Goal: Task Accomplishment & Management: Manage account settings

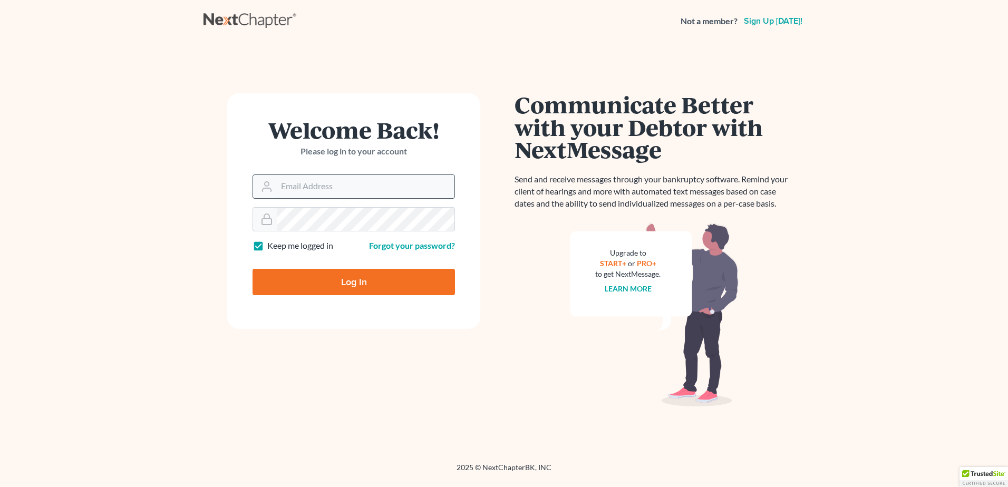
click at [322, 191] on input "Email Address" at bounding box center [366, 186] width 178 height 23
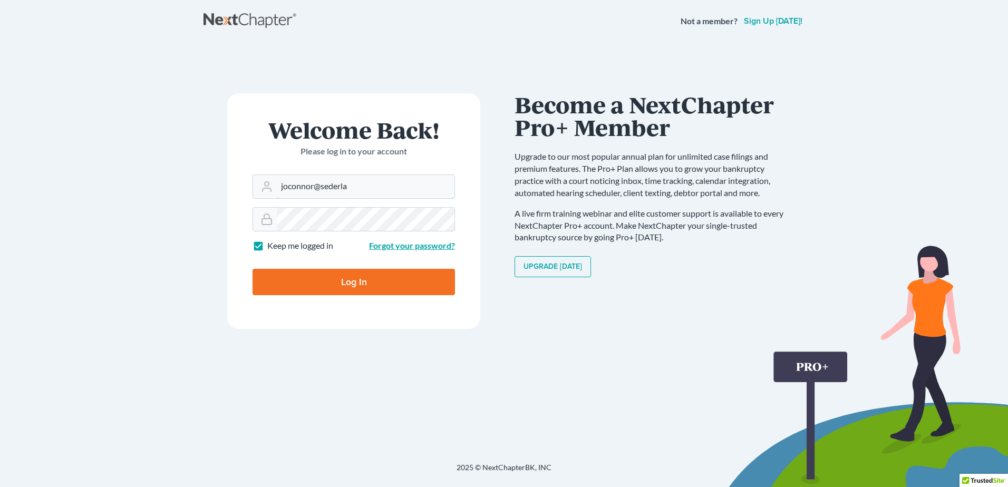
type input "joconnor@sederla"
click at [407, 248] on link "Forgot your password?" at bounding box center [412, 245] width 86 height 10
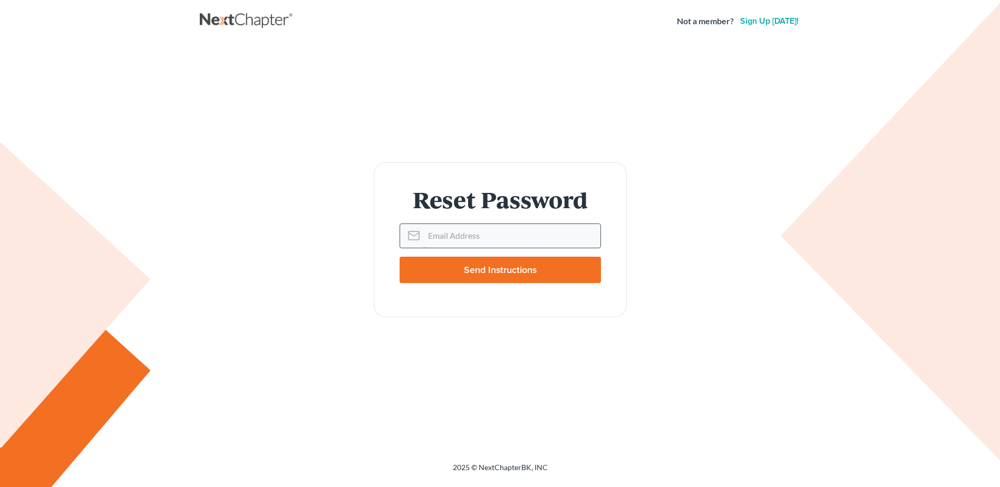
click at [440, 238] on input "Email Address" at bounding box center [512, 235] width 177 height 23
type input "[EMAIL_ADDRESS][DOMAIN_NAME]"
click at [517, 267] on input "Send Instructions" at bounding box center [500, 270] width 201 height 26
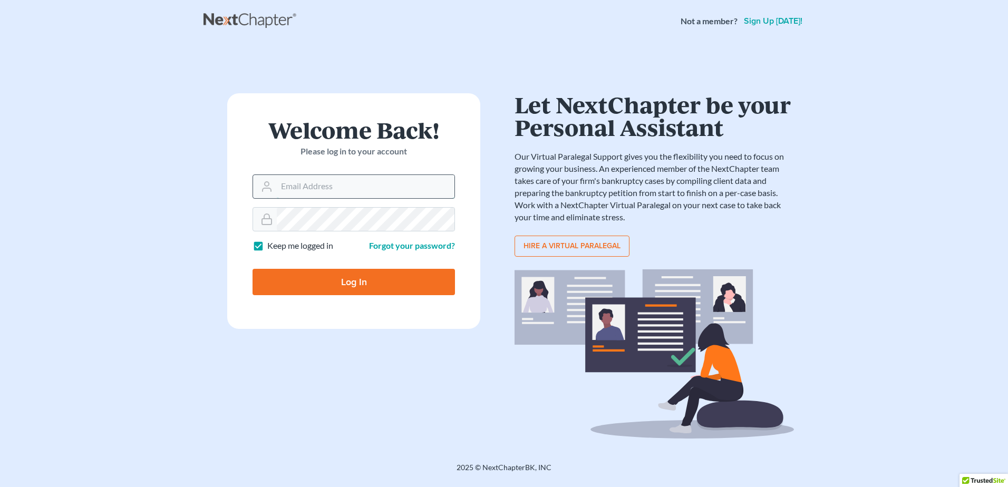
click at [322, 192] on input "Email Address" at bounding box center [366, 186] width 178 height 23
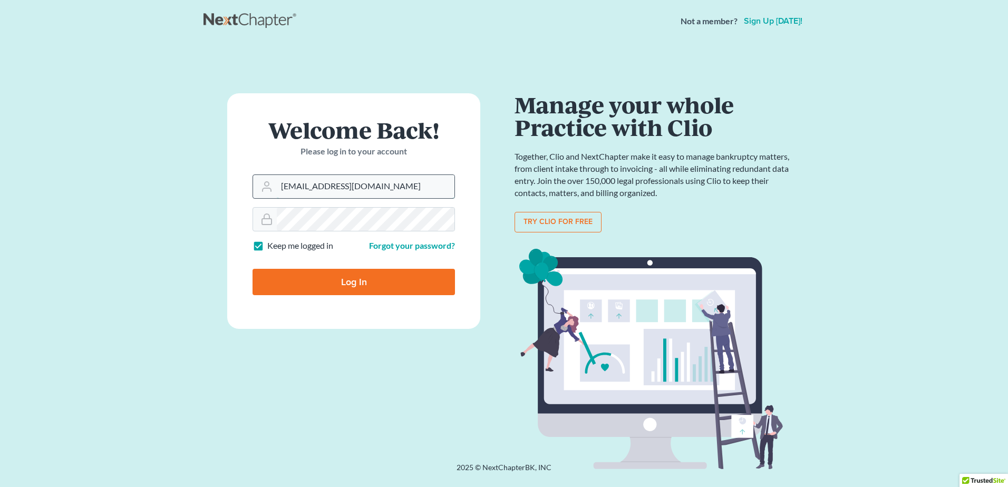
type input "[EMAIL_ADDRESS][DOMAIN_NAME]"
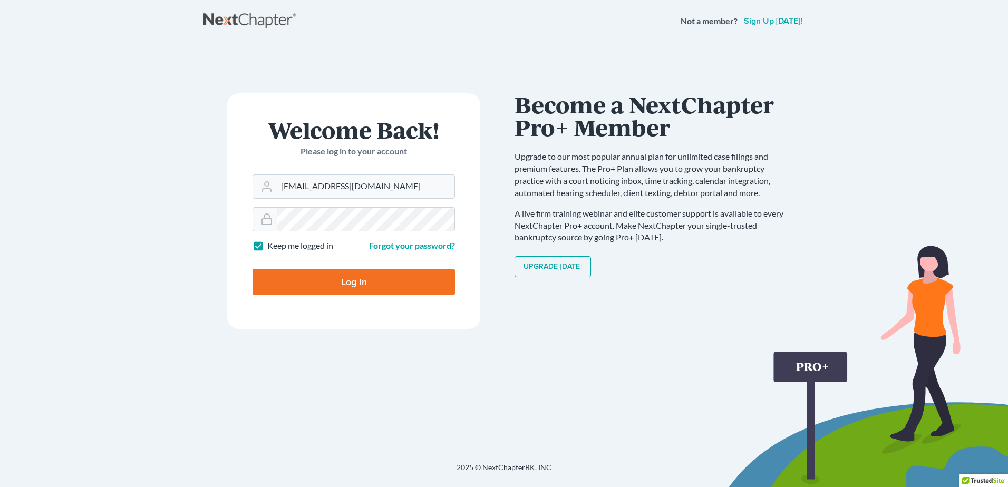
click at [375, 288] on input "Log In" at bounding box center [354, 282] width 203 height 26
type input "Thinking..."
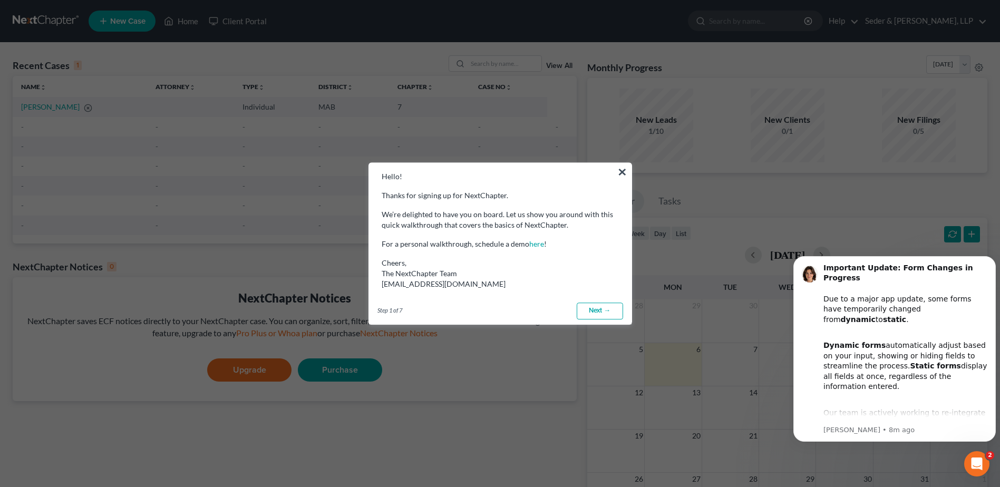
click at [605, 313] on link "Next →" at bounding box center [600, 311] width 46 height 17
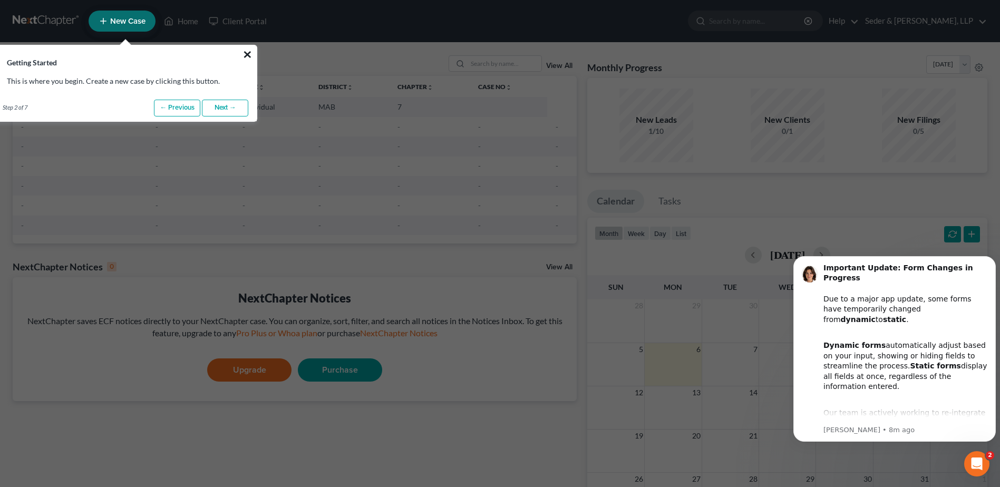
click at [247, 57] on button "×" at bounding box center [248, 54] width 10 height 17
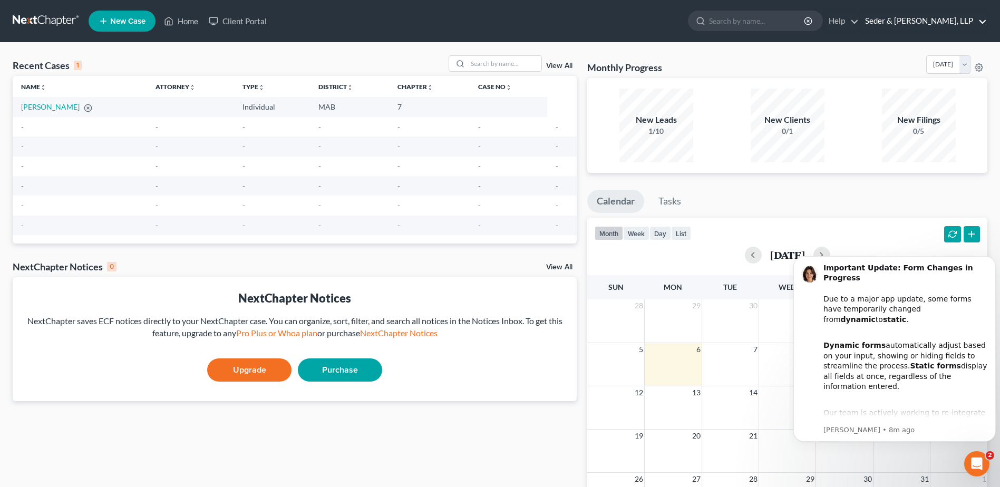
click at [971, 23] on link "Seder & Chandler, LLP" at bounding box center [923, 21] width 127 height 19
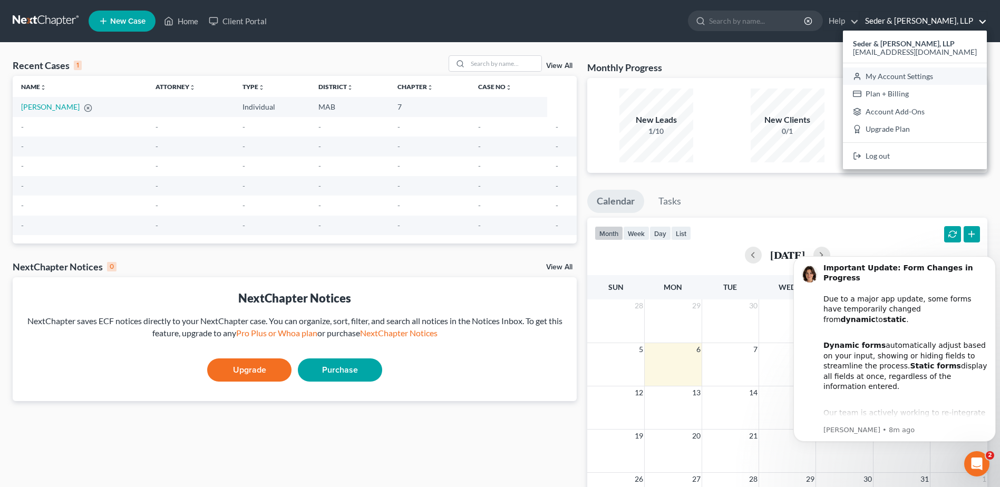
click at [958, 80] on link "My Account Settings" at bounding box center [915, 77] width 144 height 18
select select "24"
select select "22"
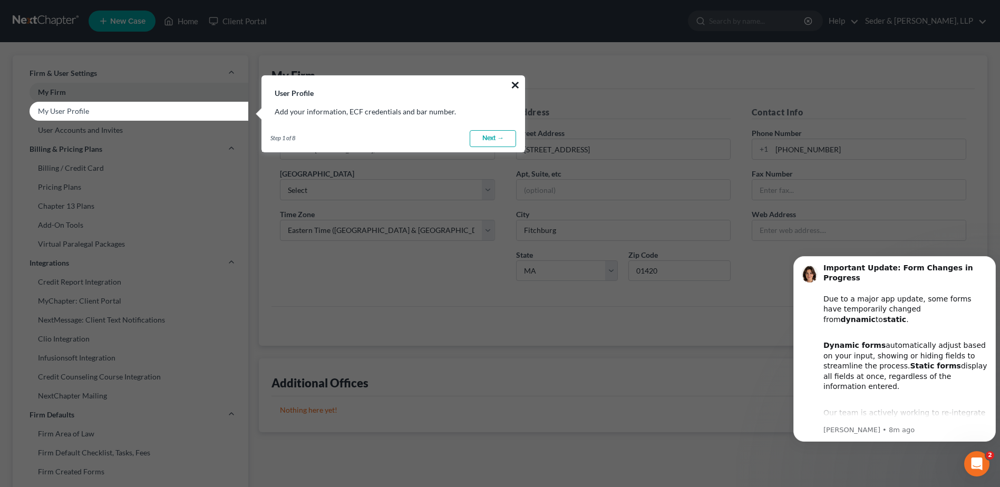
click at [514, 85] on button "×" at bounding box center [515, 84] width 10 height 17
click at [514, 81] on button "×" at bounding box center [515, 84] width 10 height 17
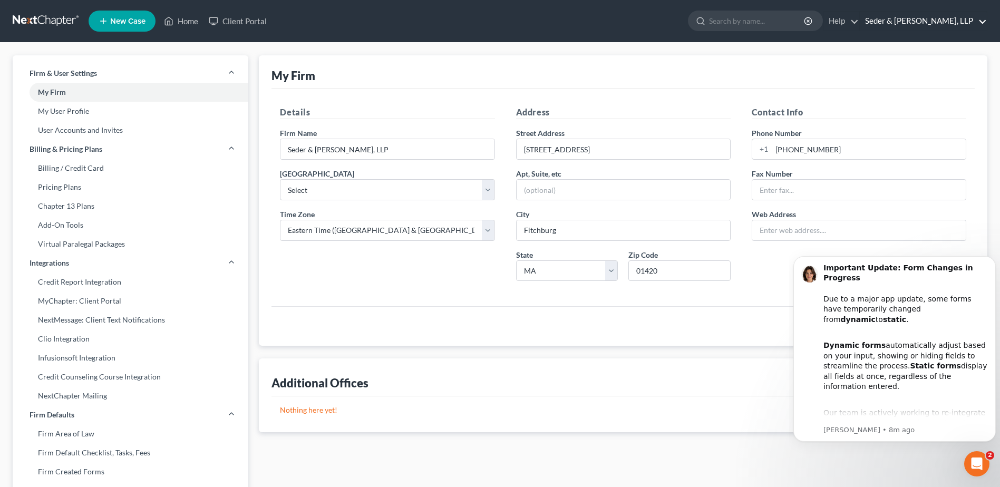
click at [961, 22] on link "Seder & [PERSON_NAME], LLP" at bounding box center [923, 21] width 127 height 19
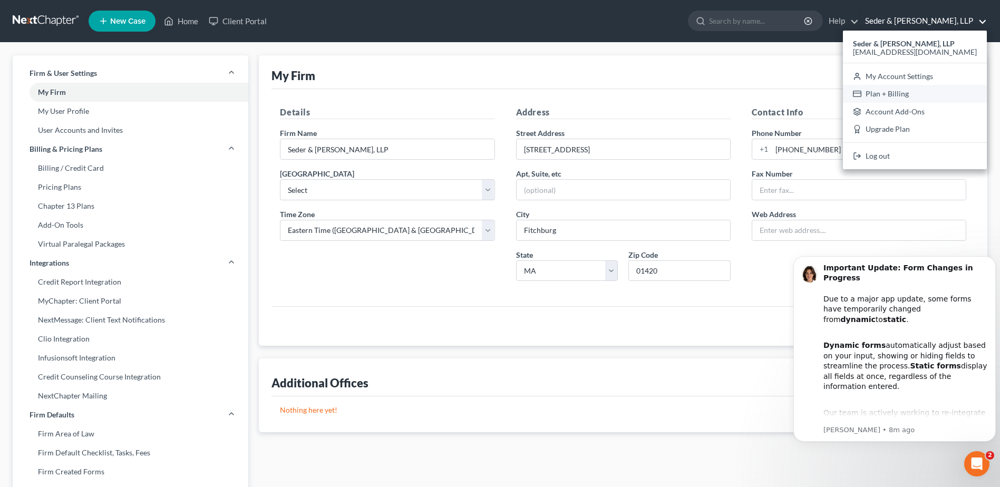
click at [940, 92] on link "Plan + Billing" at bounding box center [915, 94] width 144 height 18
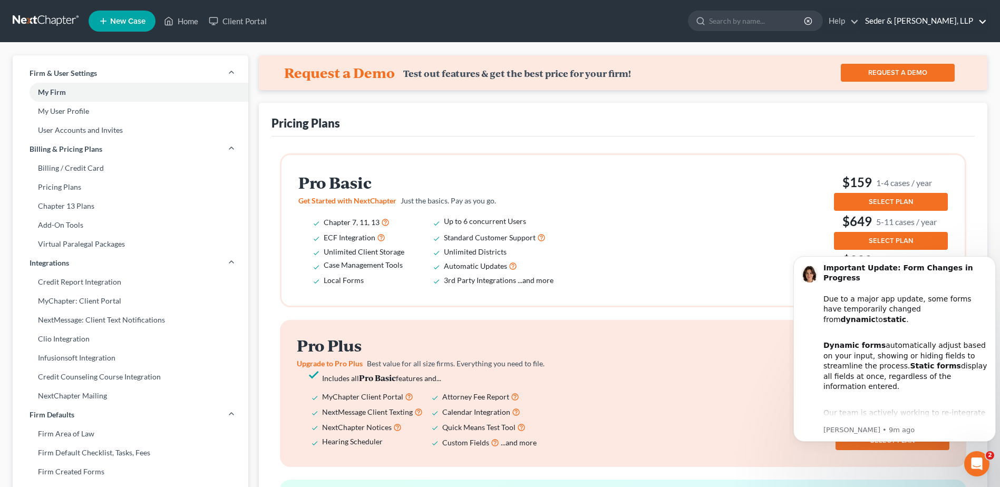
click at [959, 20] on link "Seder & [PERSON_NAME], LLP" at bounding box center [923, 21] width 127 height 19
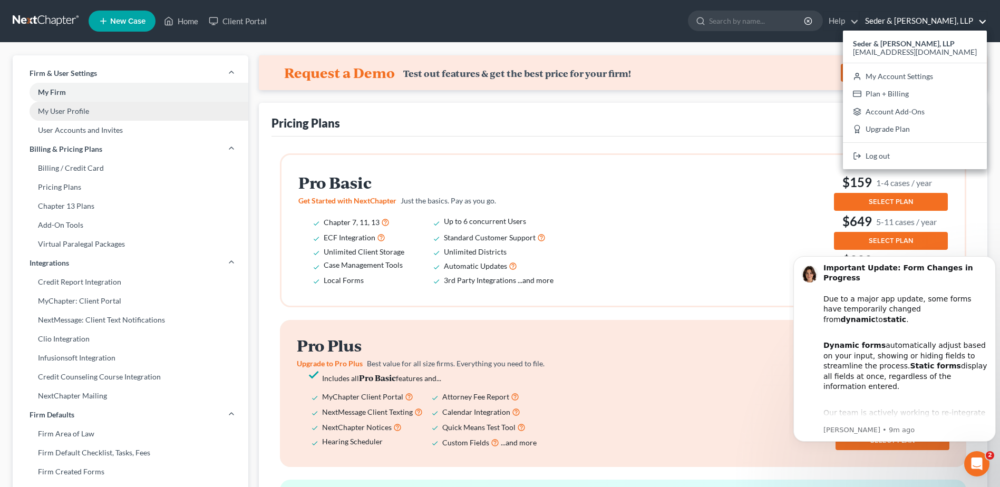
click at [70, 114] on link "My User Profile" at bounding box center [131, 111] width 236 height 19
select select "22"
select select "attorney"
select select "0"
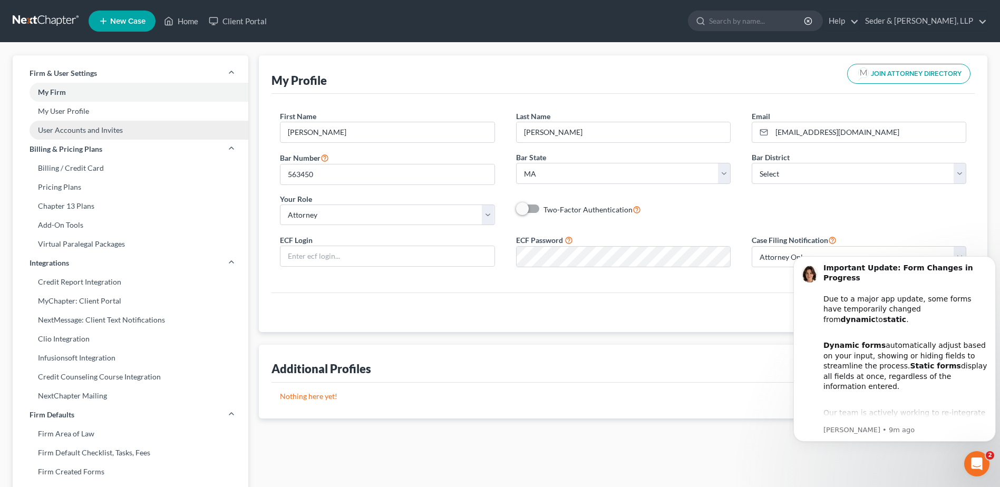
click at [75, 129] on link "User Accounts and Invites" at bounding box center [131, 130] width 236 height 19
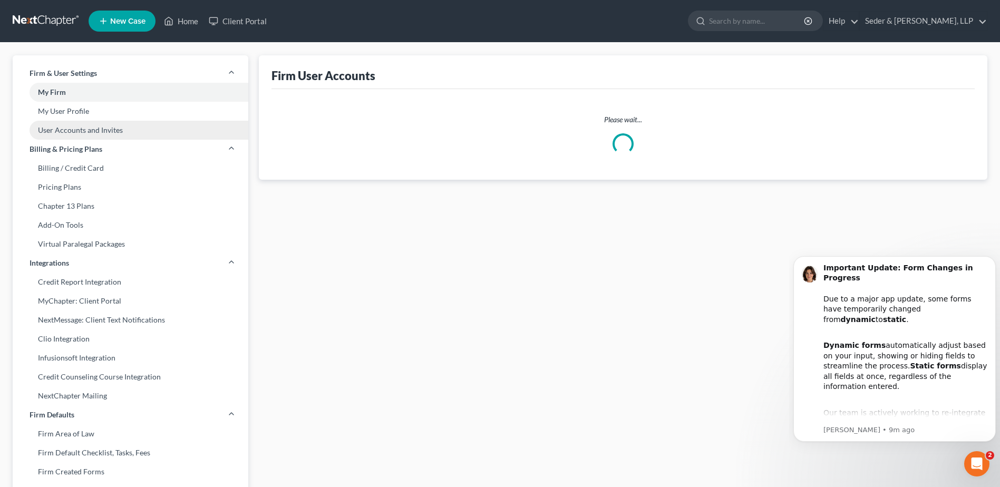
select select "0"
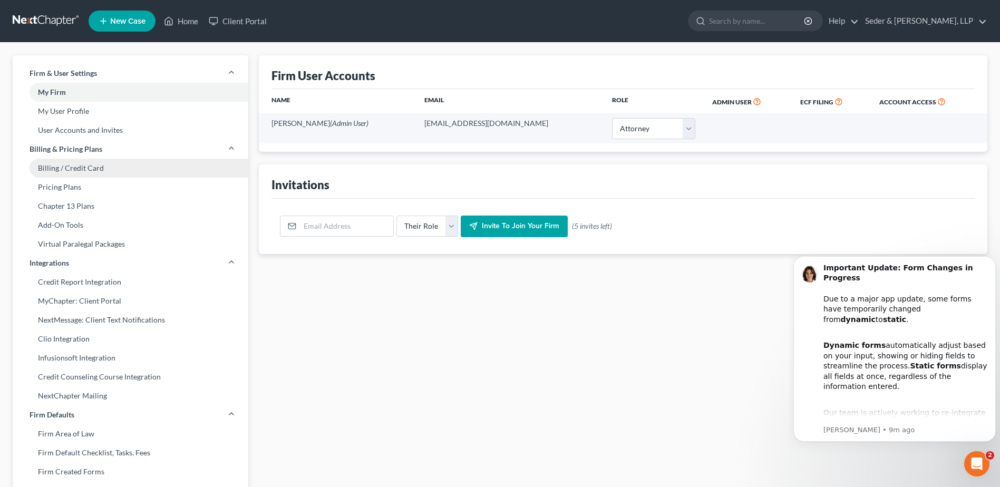
click at [93, 172] on link "Billing / Credit Card" at bounding box center [131, 168] width 236 height 19
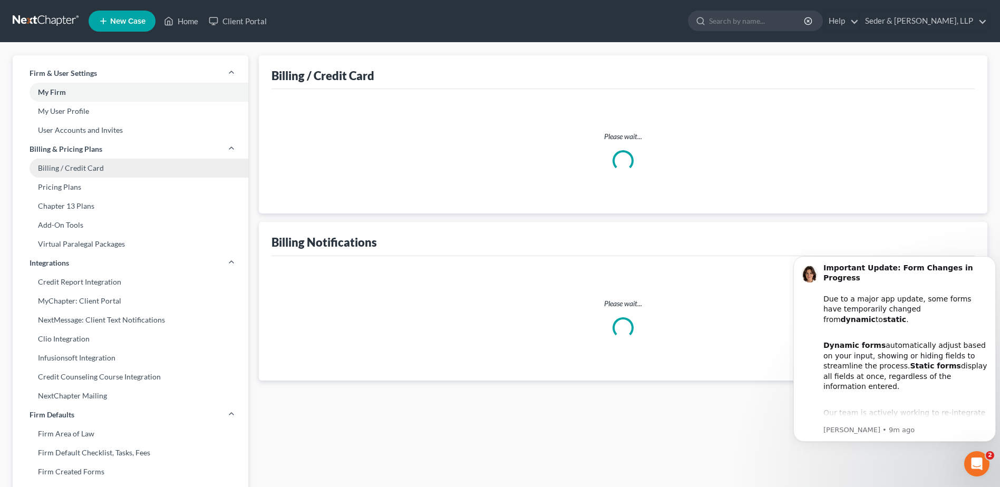
select select "22"
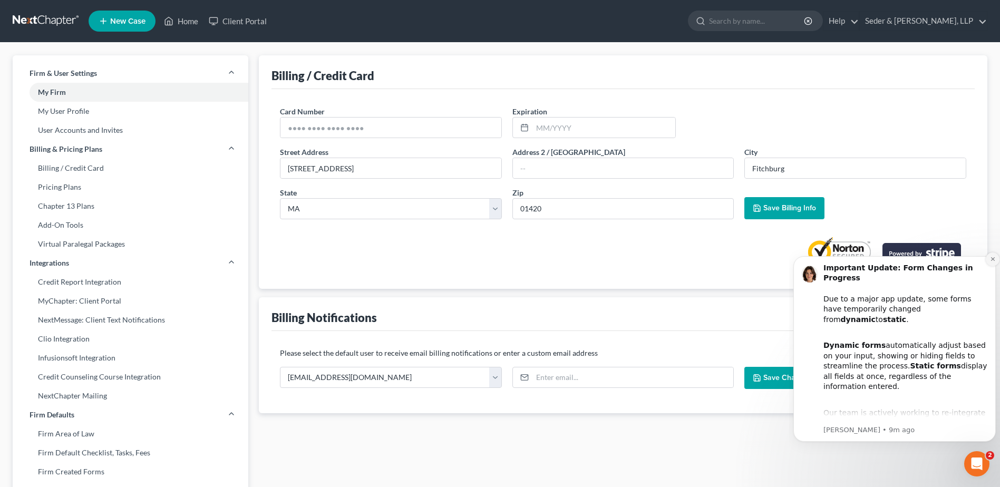
click at [990, 262] on icon "Dismiss notification" at bounding box center [993, 259] width 6 height 6
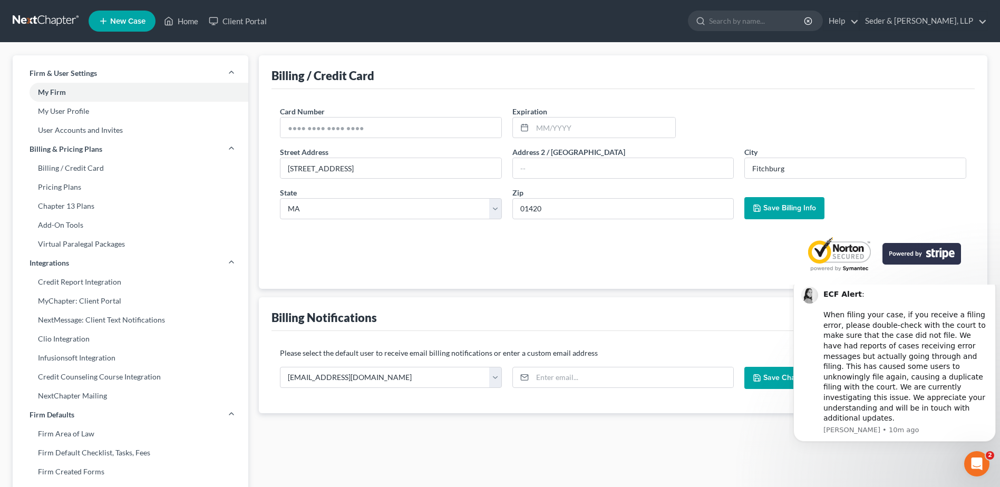
click at [637, 292] on ui-view "Billing / Credit Card Card Number * Expiration * Street Address * 780 Main Stre…" at bounding box center [623, 234] width 729 height 358
click at [966, 21] on link "Seder & [PERSON_NAME], LLP" at bounding box center [923, 21] width 127 height 19
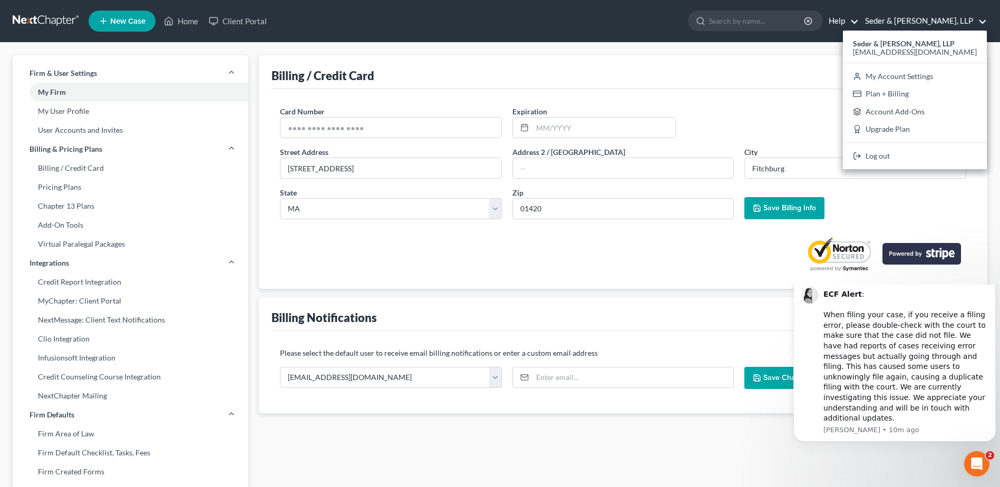
click at [859, 23] on link "Help" at bounding box center [841, 21] width 35 height 19
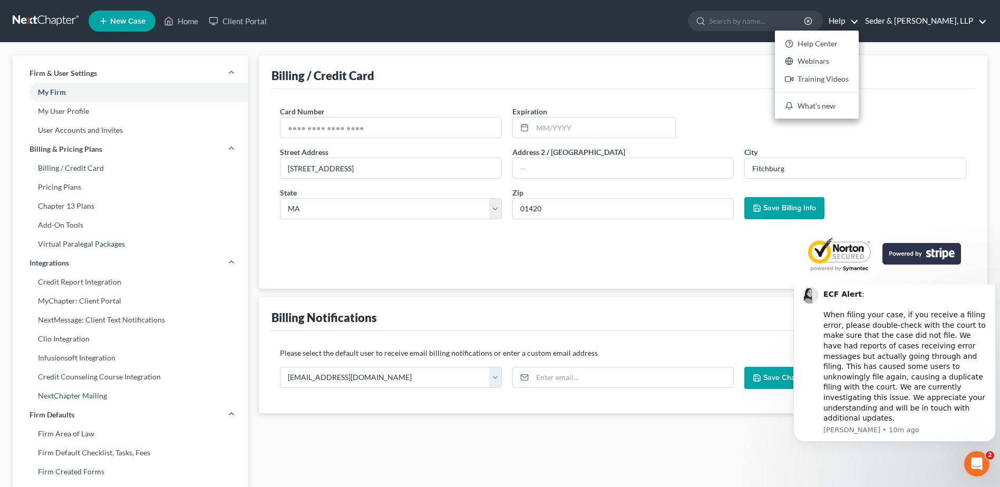
click at [945, 18] on link "Seder & [PERSON_NAME], LLP" at bounding box center [923, 21] width 127 height 19
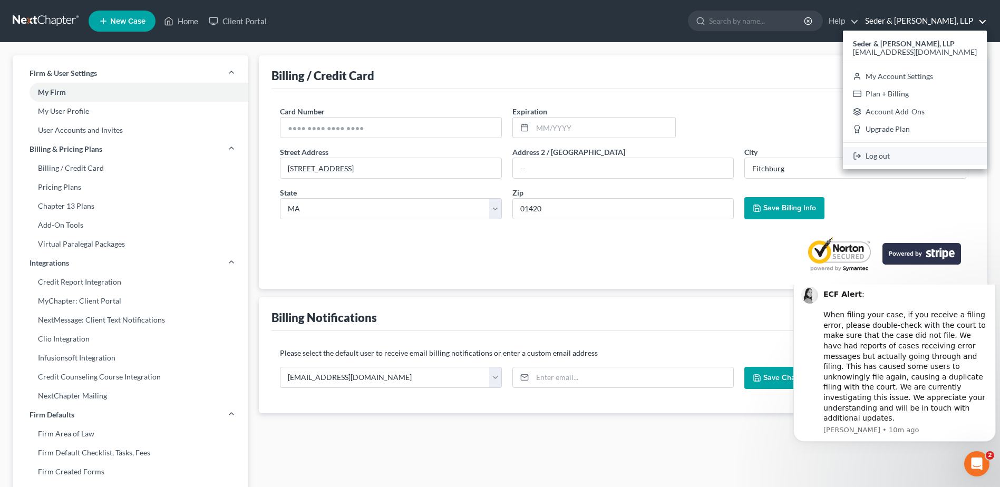
click at [926, 157] on link "Log out" at bounding box center [915, 156] width 144 height 18
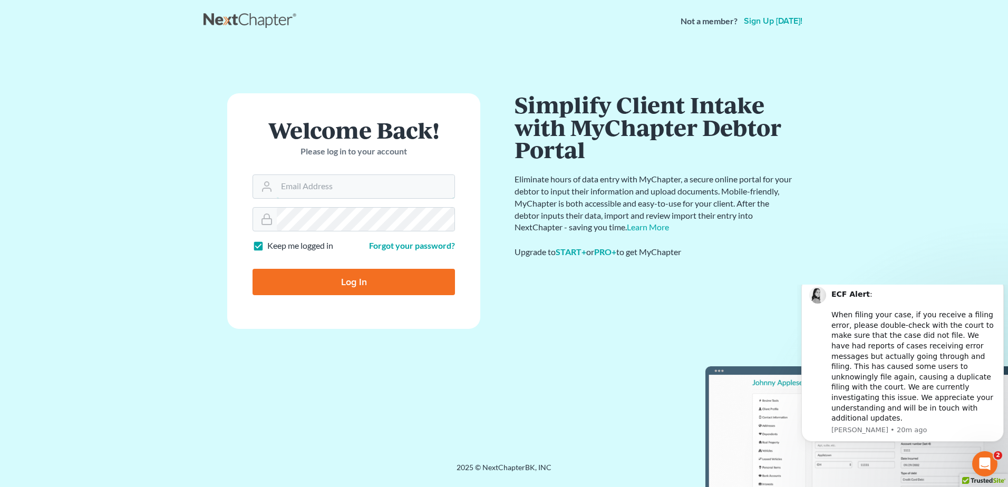
type input "joconnor@sederlaw.com"
click at [378, 278] on input "Log In" at bounding box center [354, 282] width 203 height 26
type input "Thinking..."
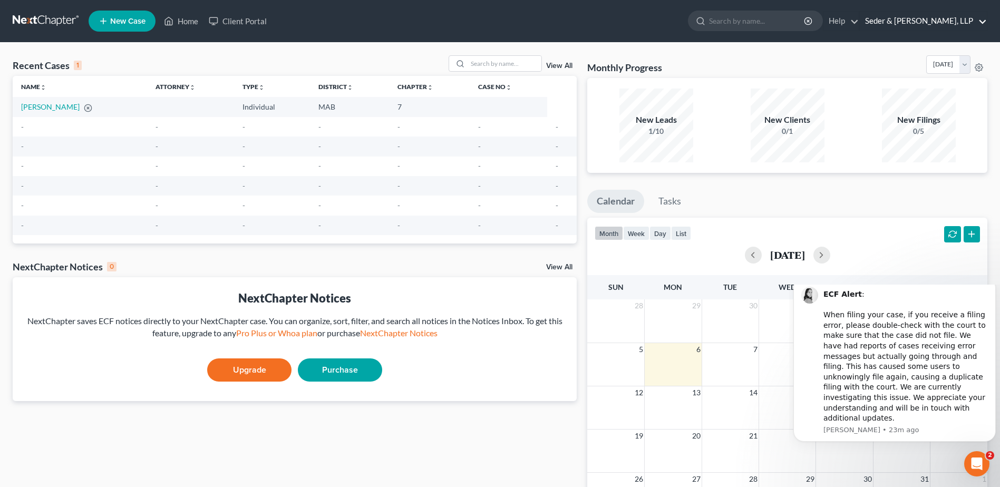
click at [970, 21] on link "Seder & Chandler, LLP" at bounding box center [923, 21] width 127 height 19
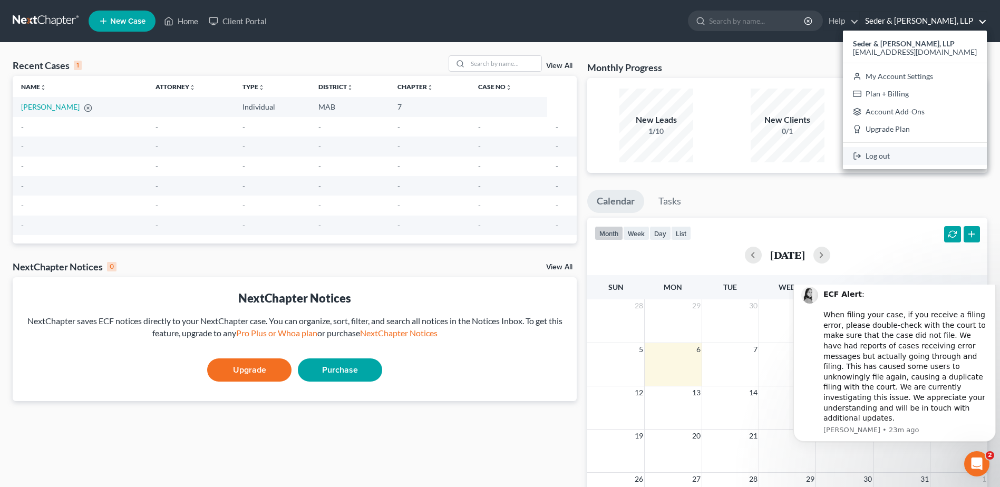
click at [919, 160] on link "Log out" at bounding box center [915, 156] width 144 height 18
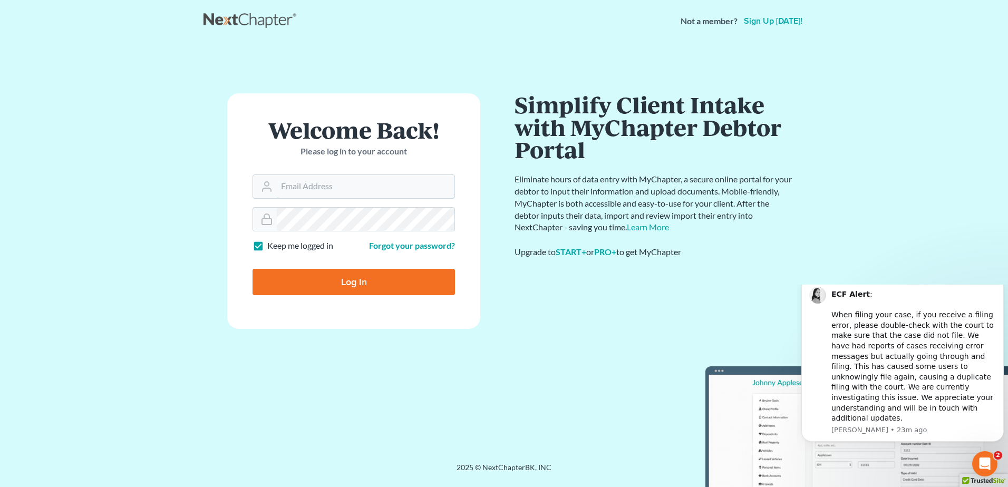
type input "joconnor@sederlaw.com"
click at [378, 289] on input "Log In" at bounding box center [354, 282] width 203 height 26
type input "Thinking..."
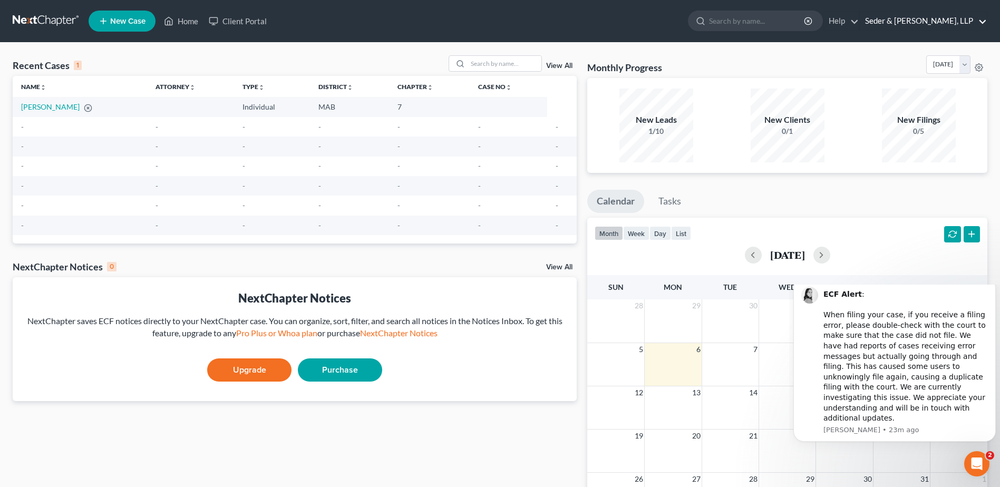
click at [940, 26] on link "Seder & Chandler, LLP" at bounding box center [923, 21] width 127 height 19
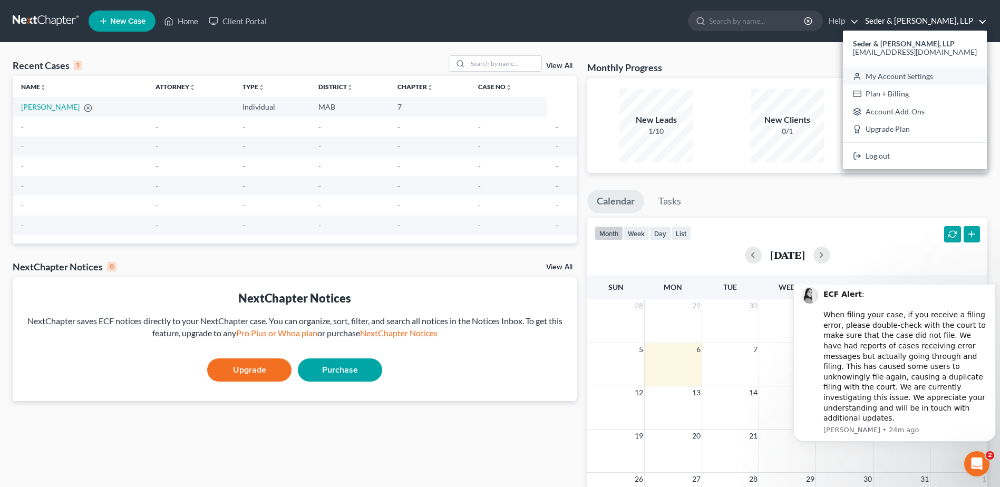
click at [940, 79] on link "My Account Settings" at bounding box center [915, 77] width 144 height 18
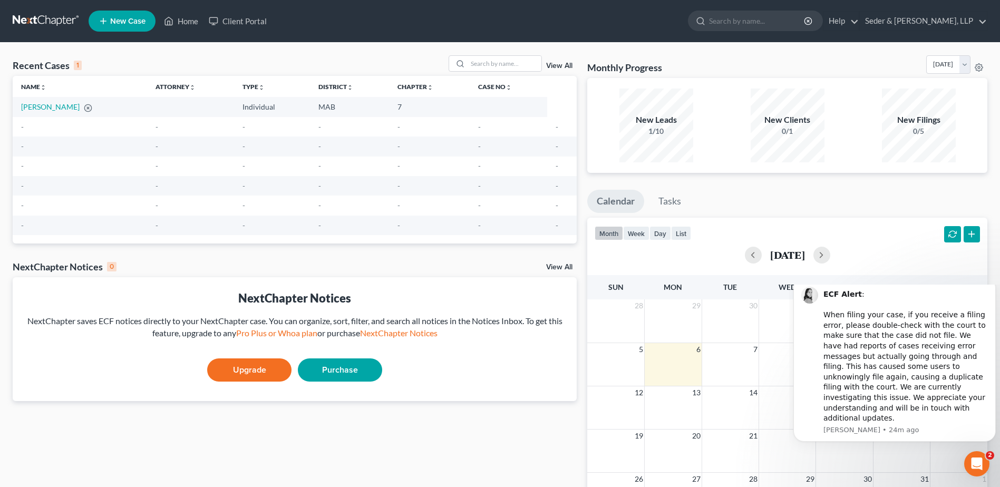
select select "39"
select select "24"
select select "22"
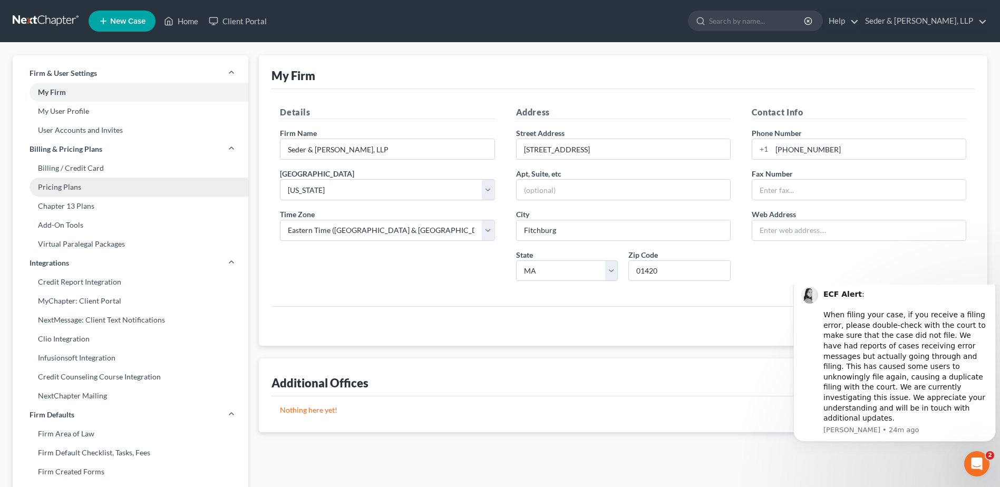
click at [78, 187] on link "Pricing Plans" at bounding box center [131, 187] width 236 height 19
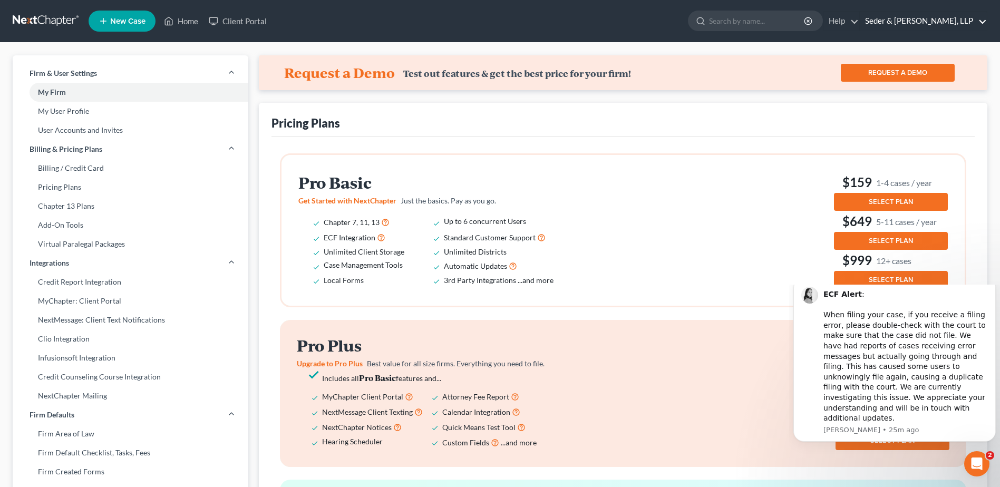
click at [946, 22] on link "Seder & Chandler, LLP" at bounding box center [923, 21] width 127 height 19
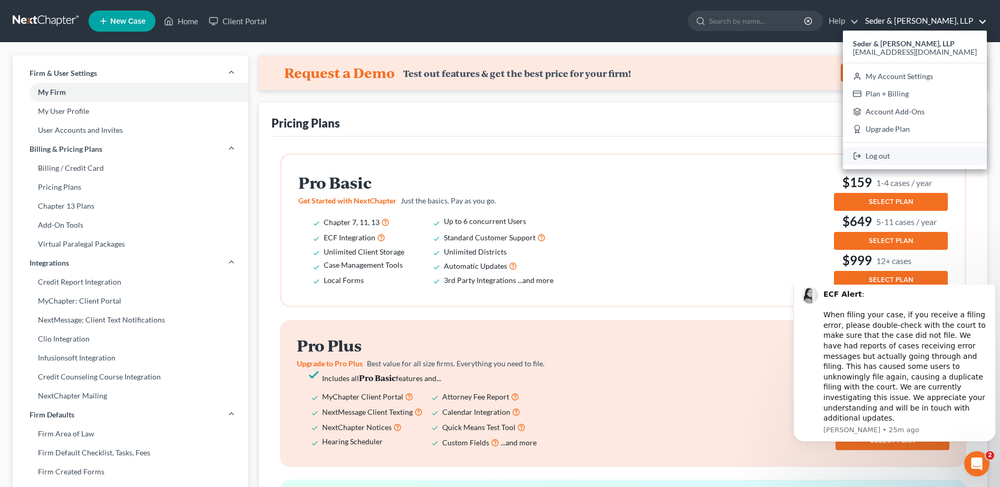
click at [911, 159] on link "Log out" at bounding box center [915, 156] width 144 height 18
